Goal: Find specific page/section: Find specific page/section

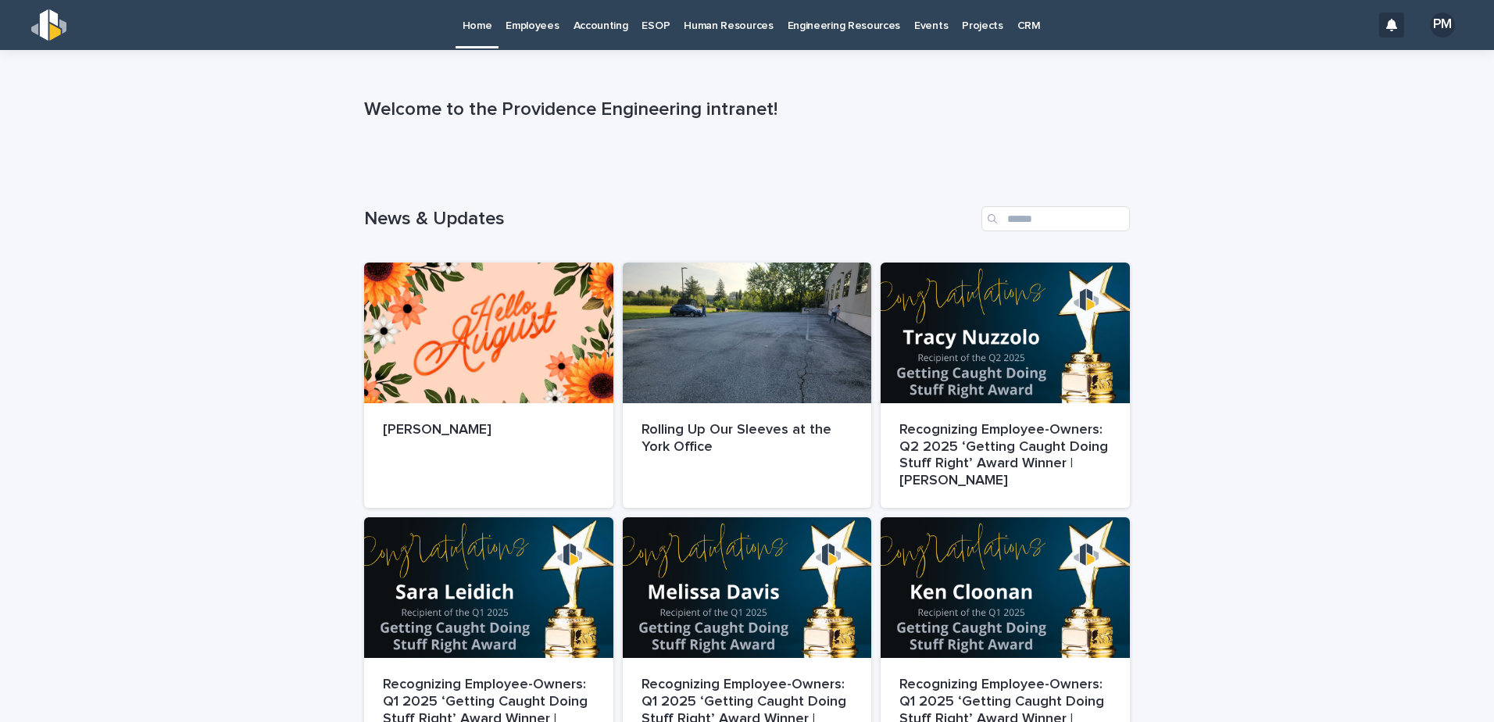
click at [759, 31] on p "Human Resources" at bounding box center [728, 16] width 89 height 33
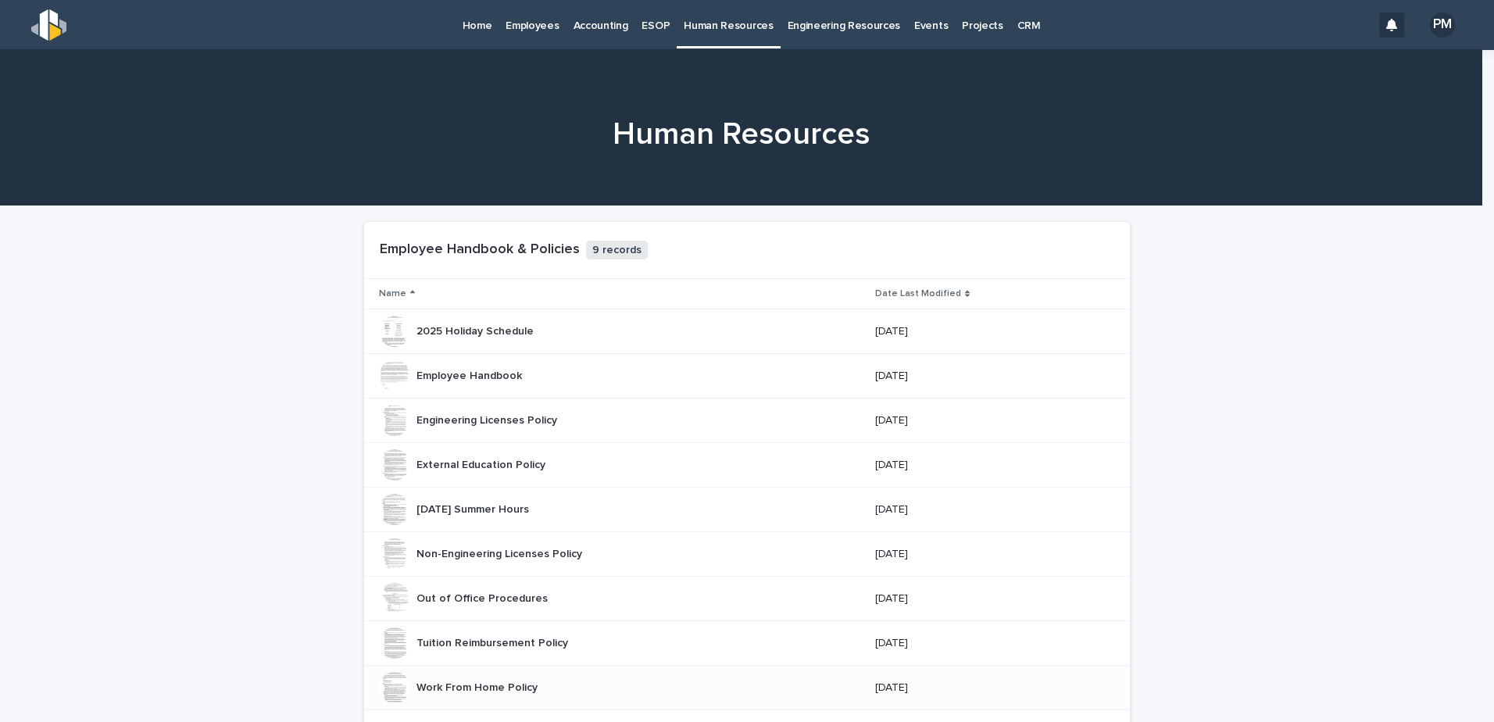
click at [379, 689] on div at bounding box center [394, 687] width 31 height 31
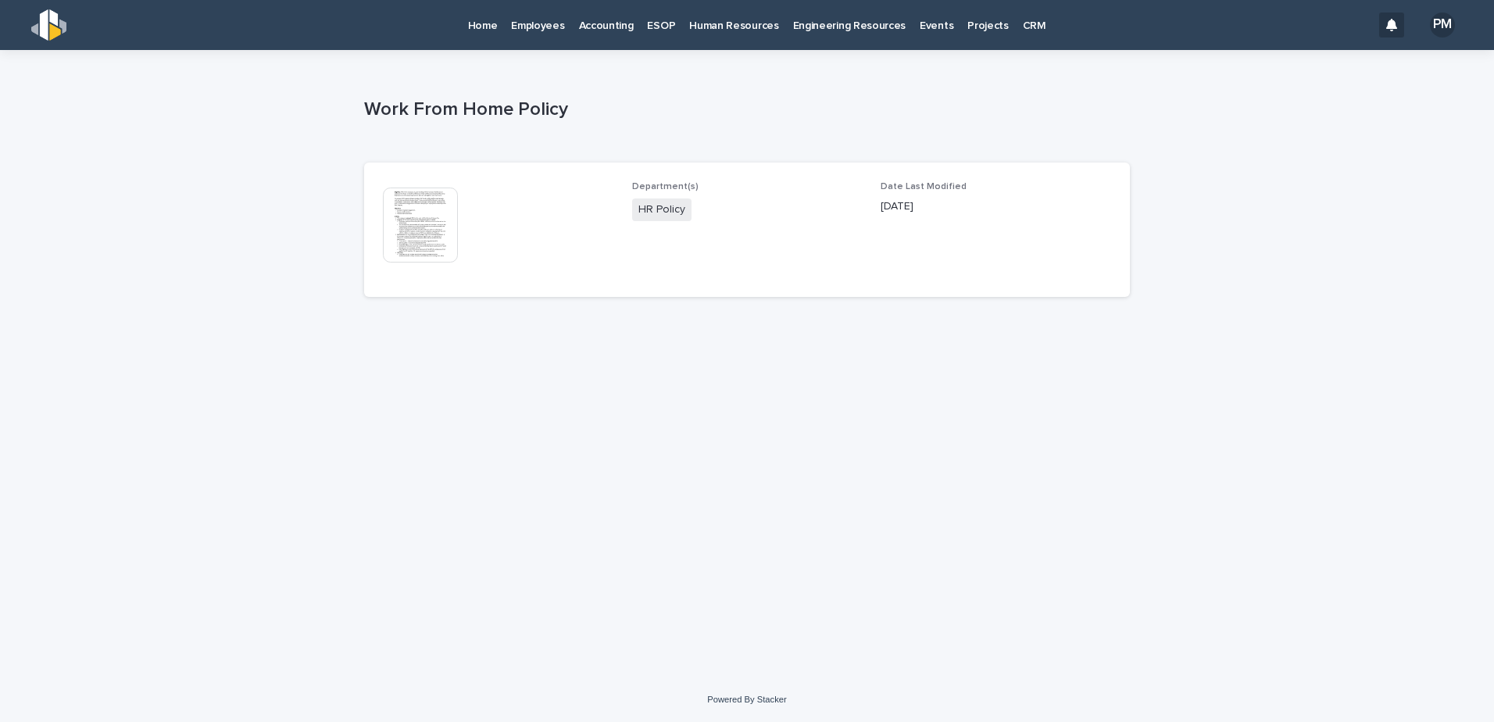
click at [409, 254] on img at bounding box center [420, 225] width 75 height 75
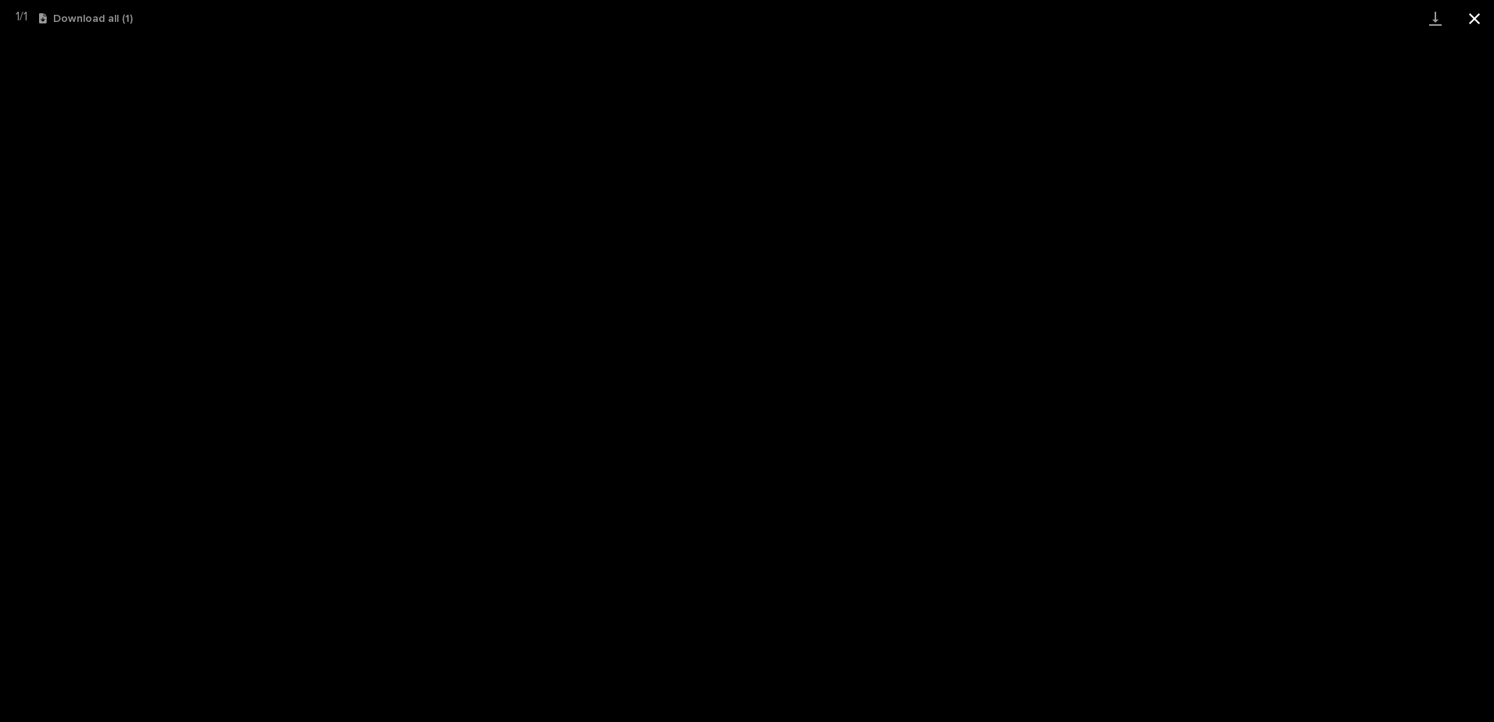
click at [1480, 18] on button "Close gallery" at bounding box center [1474, 18] width 39 height 37
